Goal: Communication & Community: Connect with others

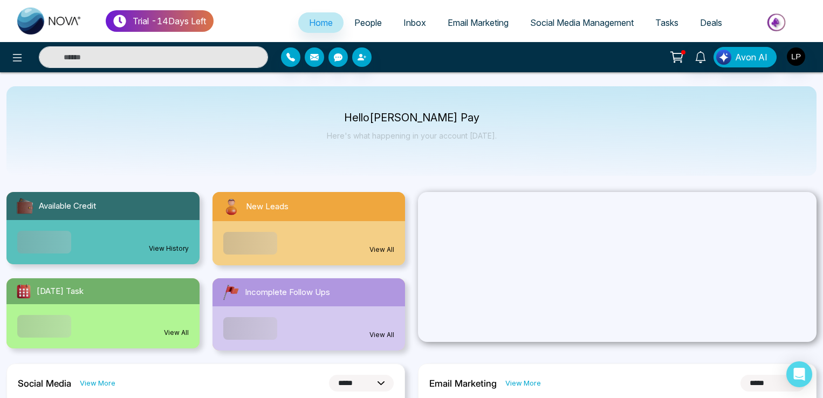
select select "*"
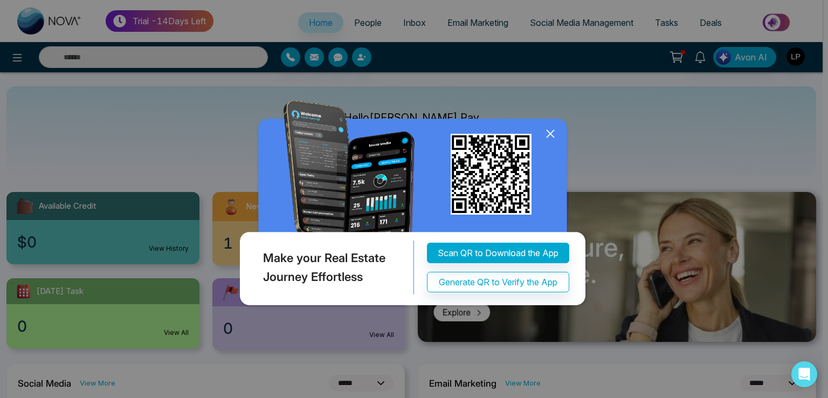
click at [362, 25] on div "Make your Real Estate Journey Effortless Scan QR to Download the App Generate Q…" at bounding box center [414, 199] width 828 height 398
click at [545, 142] on icon at bounding box center [551, 134] width 16 height 16
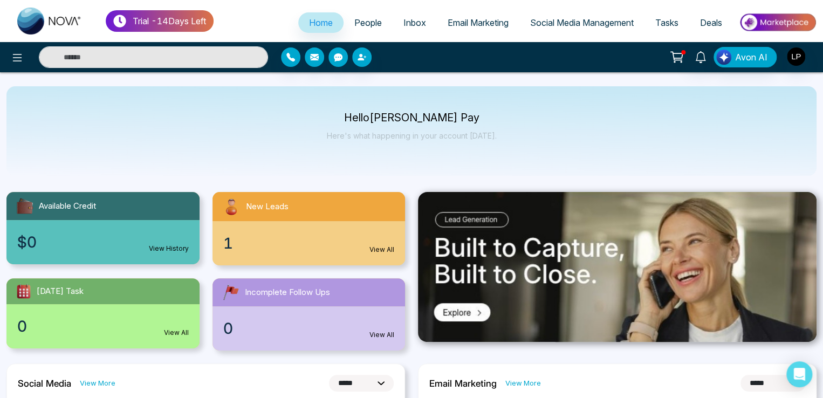
click at [364, 24] on span "People" at bounding box center [368, 22] width 28 height 11
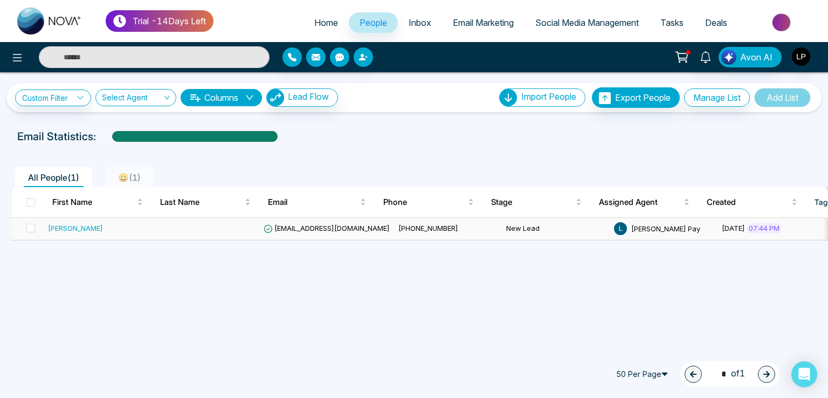
click at [296, 227] on span "[EMAIL_ADDRESS][DOMAIN_NAME]" at bounding box center [327, 228] width 126 height 9
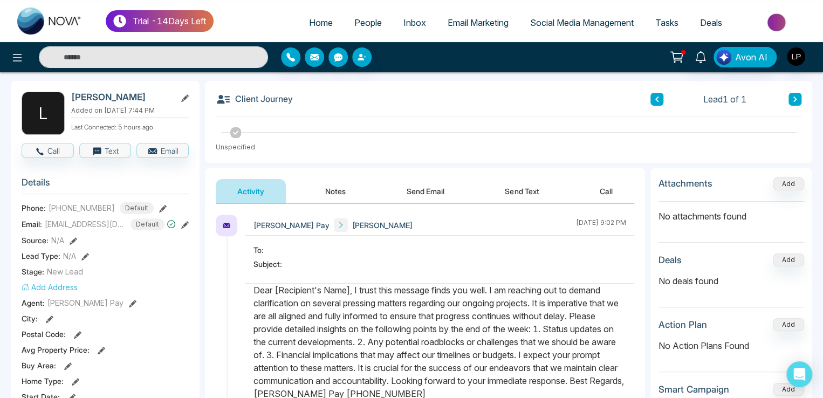
scroll to position [10, 0]
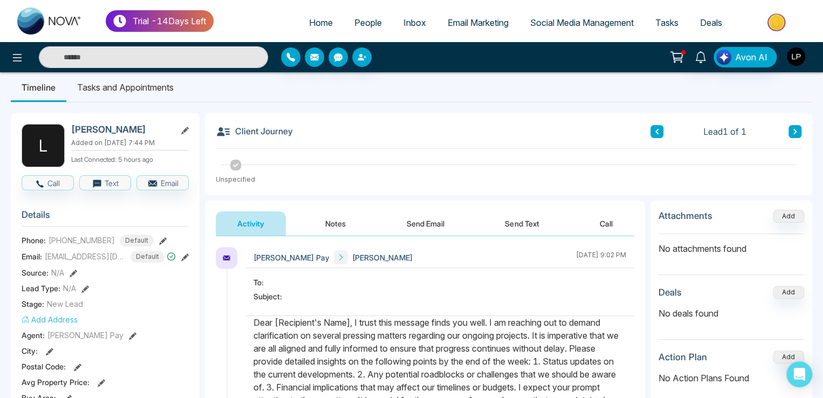
click at [794, 53] on img "button" at bounding box center [796, 56] width 18 height 18
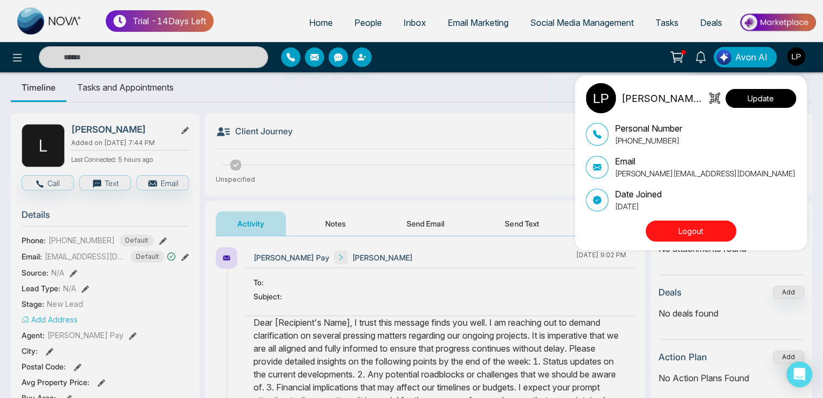
click at [760, 100] on button "Update" at bounding box center [760, 98] width 71 height 19
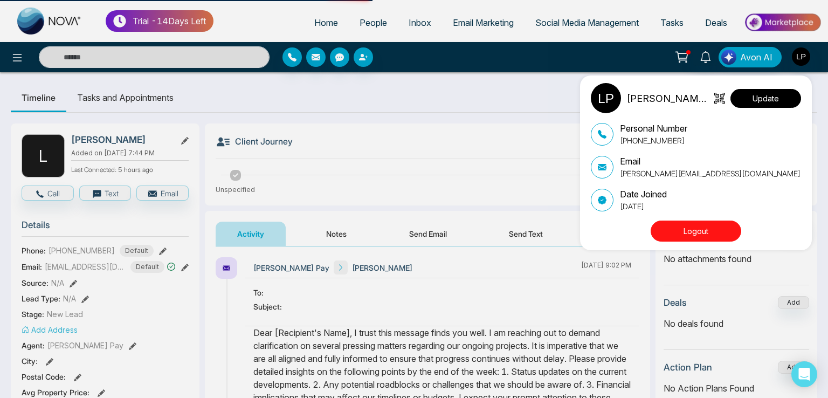
select select "***"
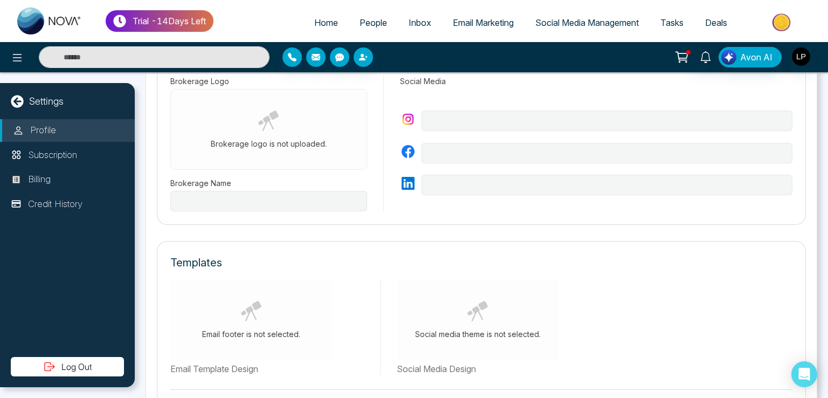
type input "**********"
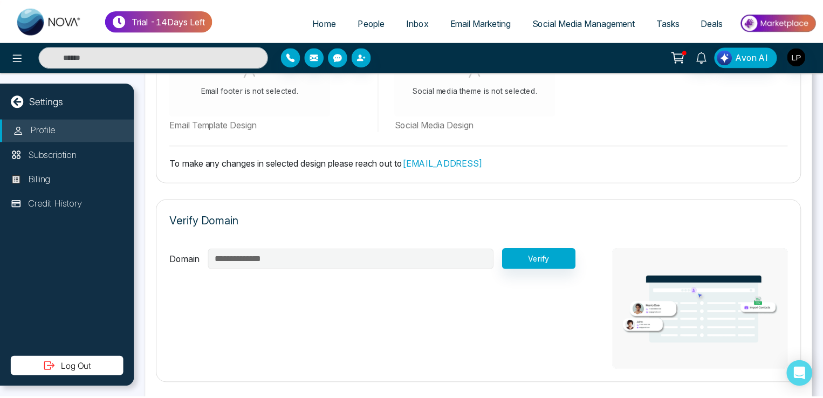
scroll to position [557, 0]
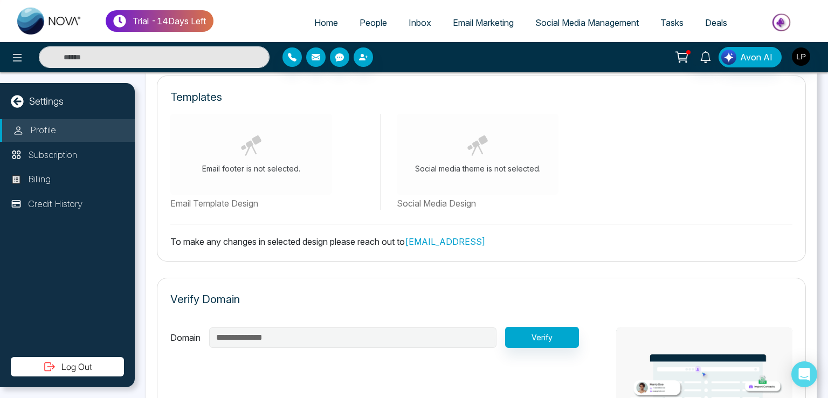
click at [375, 22] on span "People" at bounding box center [374, 22] width 28 height 11
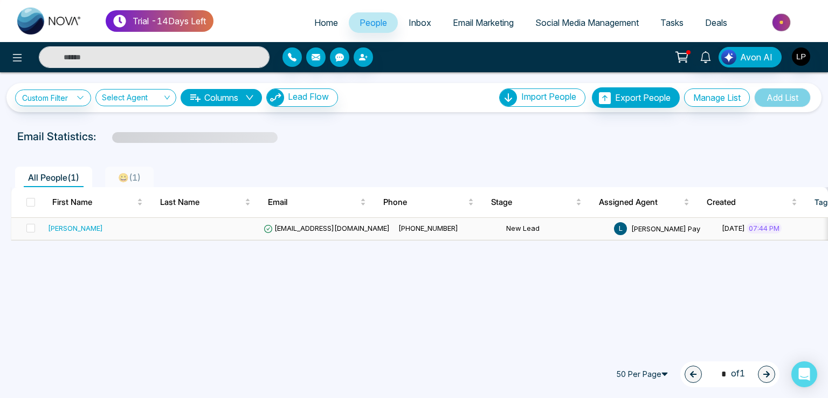
click at [304, 227] on span "[EMAIL_ADDRESS][DOMAIN_NAME]" at bounding box center [327, 228] width 126 height 9
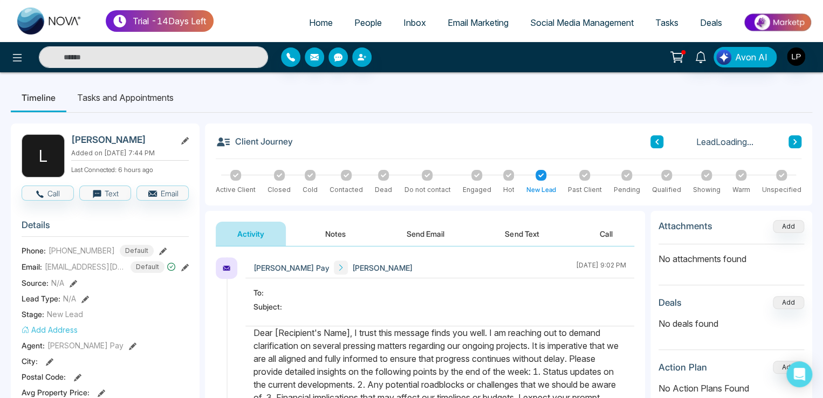
click at [420, 223] on button "Send Email" at bounding box center [425, 234] width 81 height 24
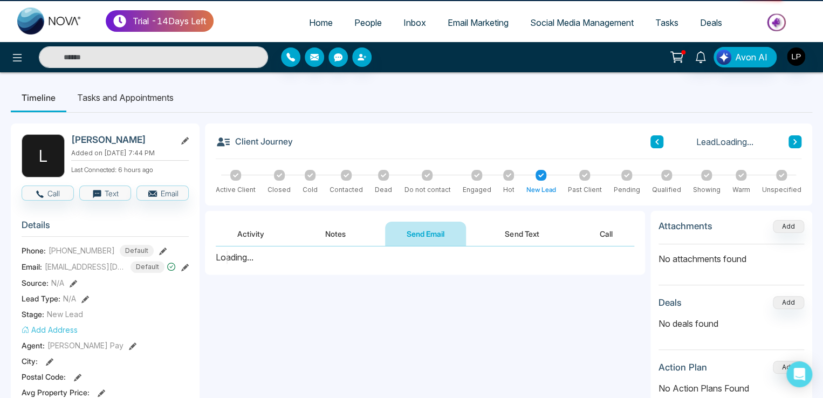
click at [350, 238] on button "Notes" at bounding box center [336, 234] width 64 height 24
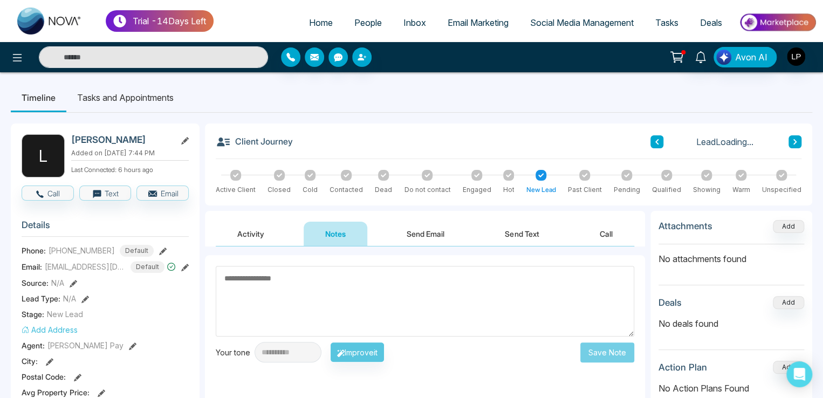
drag, startPoint x: 422, startPoint y: 231, endPoint x: 382, endPoint y: 231, distance: 39.4
click at [419, 231] on button "Send Email" at bounding box center [425, 234] width 81 height 24
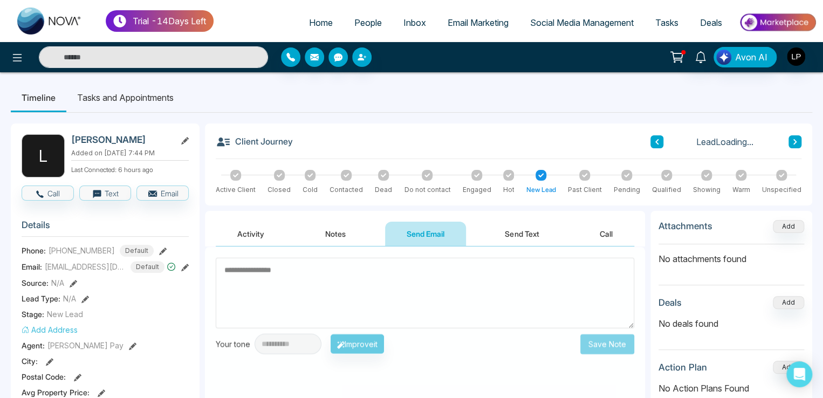
click at [348, 229] on button "Notes" at bounding box center [336, 234] width 64 height 24
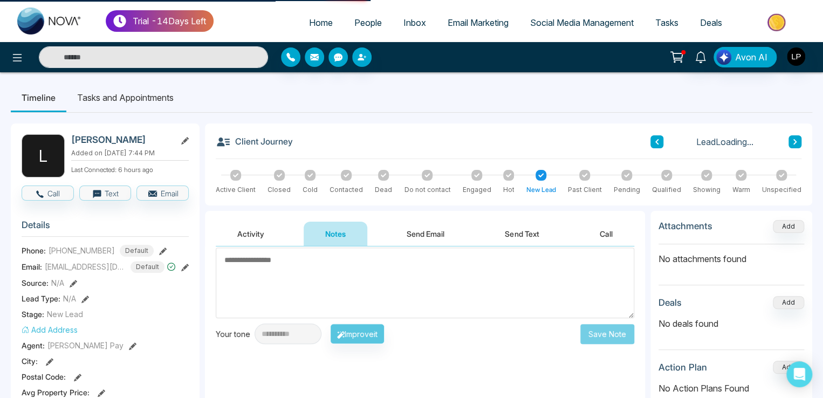
drag, startPoint x: 443, startPoint y: 227, endPoint x: 374, endPoint y: 231, distance: 68.6
click at [440, 229] on button "Send Email" at bounding box center [425, 234] width 81 height 24
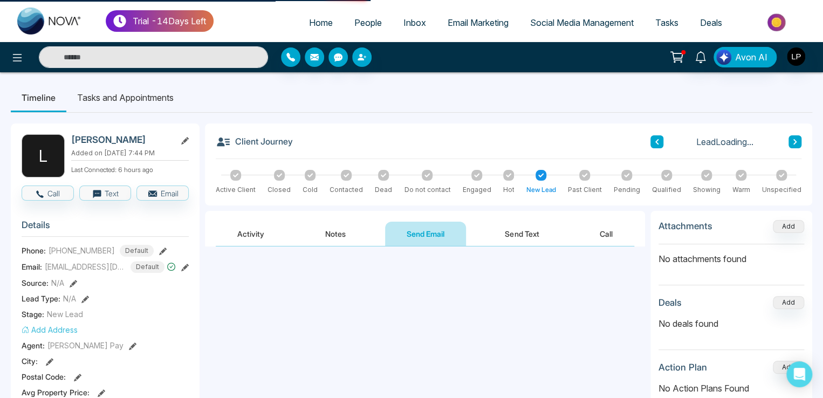
click at [306, 225] on button "Notes" at bounding box center [336, 234] width 64 height 24
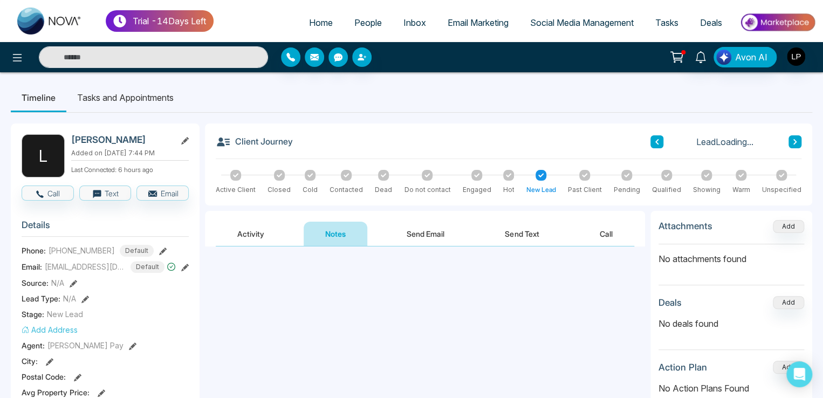
click at [360, 224] on button "Notes" at bounding box center [336, 234] width 64 height 24
drag, startPoint x: 321, startPoint y: 231, endPoint x: 462, endPoint y: 231, distance: 141.3
click at [325, 231] on button "Notes" at bounding box center [336, 234] width 64 height 24
drag, startPoint x: 470, startPoint y: 231, endPoint x: 446, endPoint y: 232, distance: 24.8
click at [465, 232] on div "Activity Notes Send Email Send Text Call" at bounding box center [425, 234] width 419 height 25
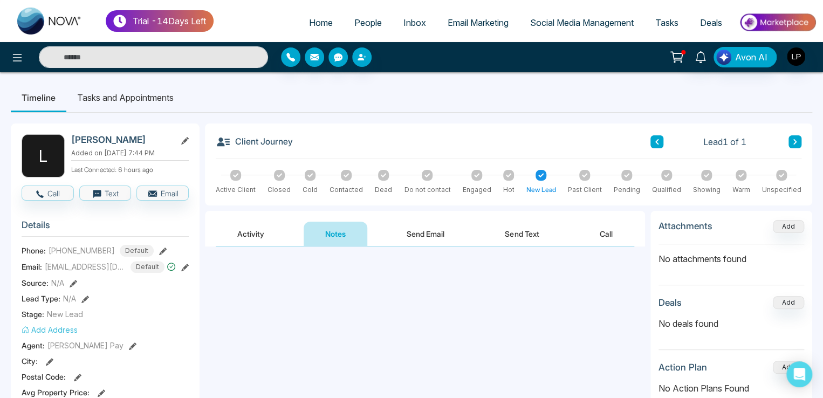
click at [388, 232] on button "Send Email" at bounding box center [425, 234] width 81 height 24
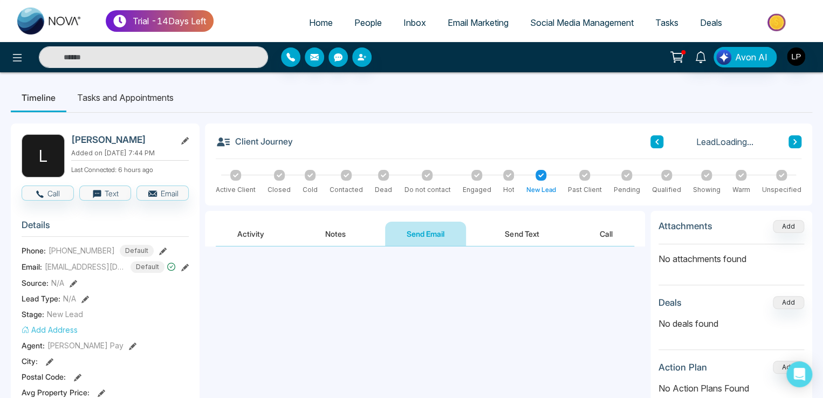
click at [372, 231] on div "Activity Notes Send Email Send Text Call" at bounding box center [425, 234] width 419 height 25
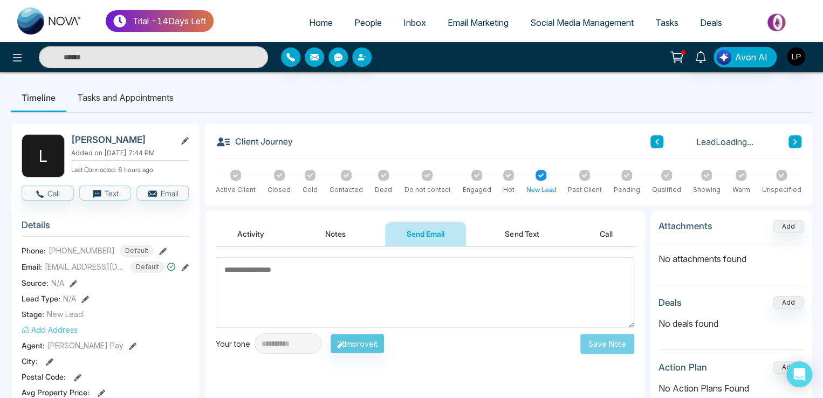
click at [358, 232] on button "Notes" at bounding box center [336, 234] width 64 height 24
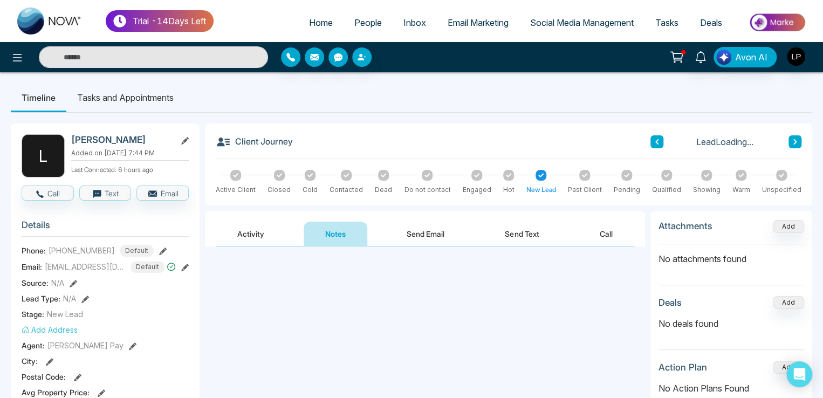
drag, startPoint x: 411, startPoint y: 227, endPoint x: 389, endPoint y: 227, distance: 21.6
click at [401, 227] on button "Send Email" at bounding box center [425, 234] width 81 height 24
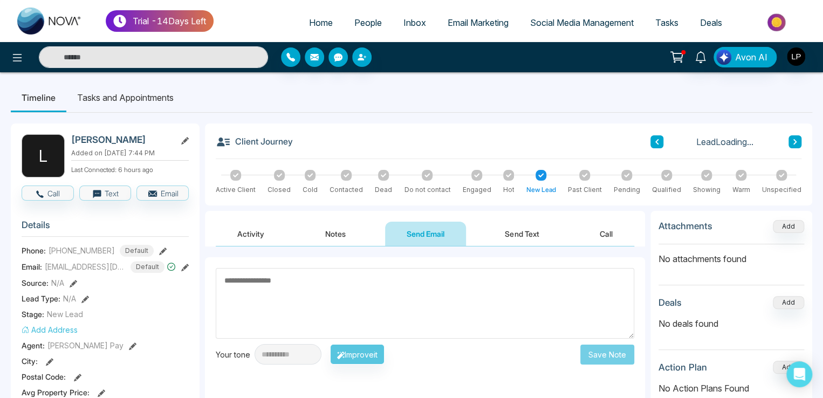
drag, startPoint x: 299, startPoint y: 223, endPoint x: 305, endPoint y: 223, distance: 5.9
click at [303, 223] on div "Activity Notes Send Email Send Text Call" at bounding box center [425, 234] width 419 height 25
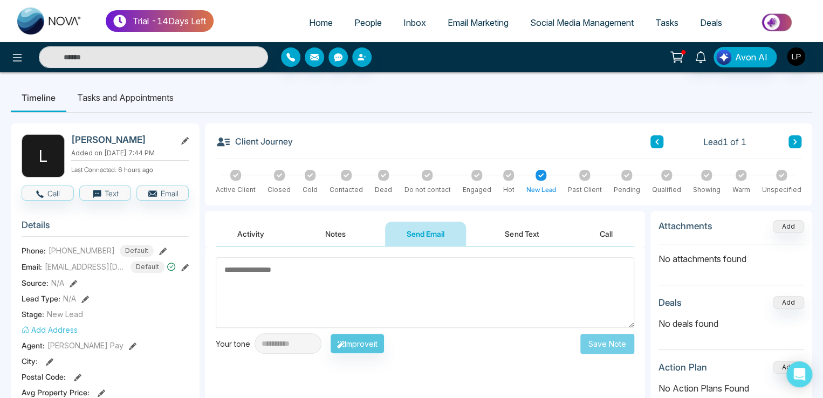
drag, startPoint x: 419, startPoint y: 223, endPoint x: 336, endPoint y: 227, distance: 82.6
click at [417, 223] on button "Send Email" at bounding box center [425, 234] width 81 height 24
click at [335, 227] on button "Notes" at bounding box center [336, 234] width 64 height 24
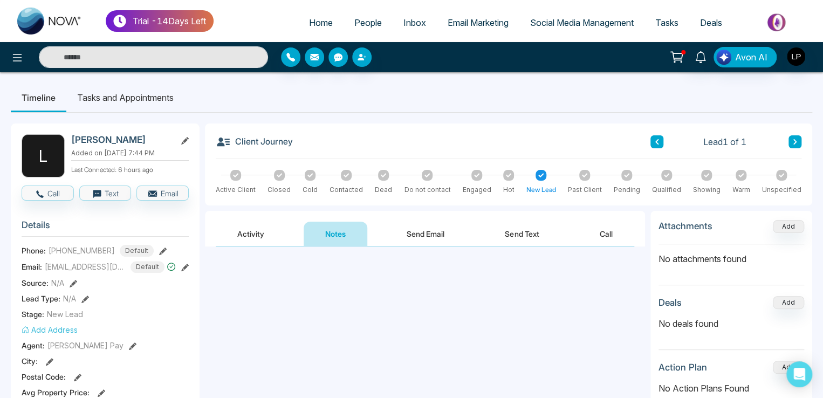
click at [409, 231] on button "Send Email" at bounding box center [425, 234] width 81 height 24
